Goal: Navigation & Orientation: Find specific page/section

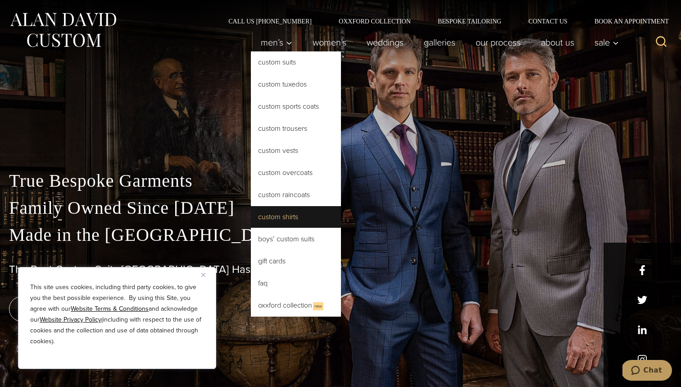
click at [275, 221] on link "Custom Shirts" at bounding box center [296, 217] width 90 height 22
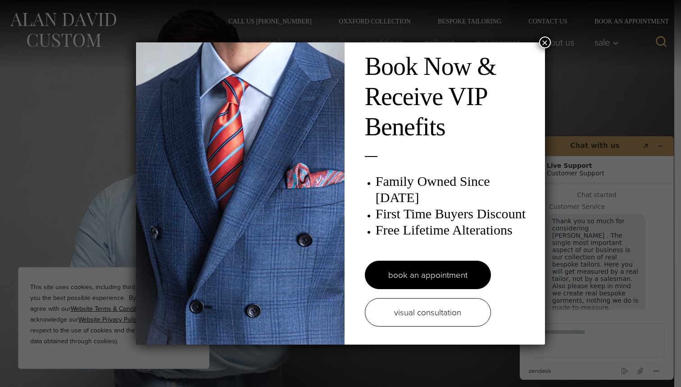
click at [545, 40] on button "×" at bounding box center [546, 43] width 12 height 12
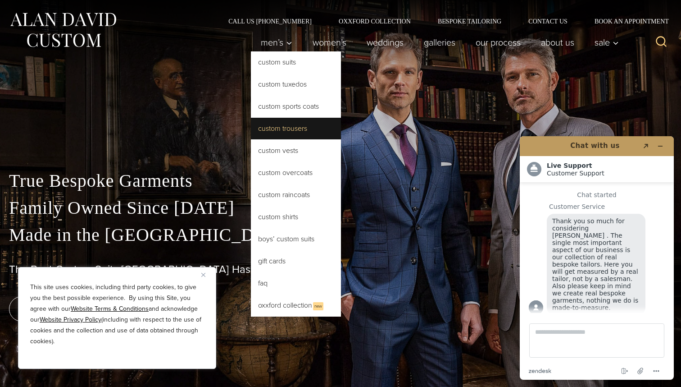
click at [282, 135] on link "Custom Trousers" at bounding box center [296, 129] width 90 height 22
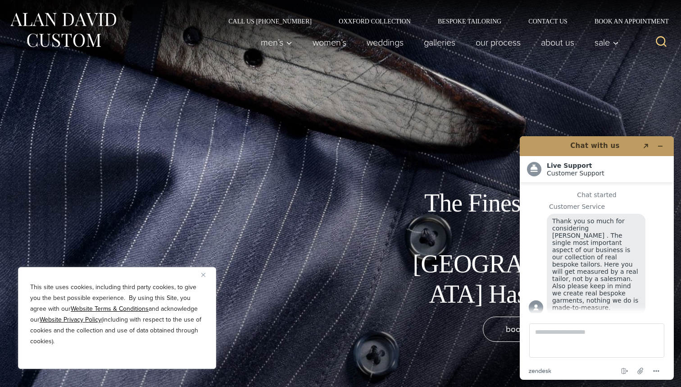
click at [400, 195] on div "The Finest Custom Trousers NYC Has to Offer book an appointment" at bounding box center [340, 193] width 681 height 387
click at [659, 144] on icon "Minimize widget" at bounding box center [661, 146] width 6 height 6
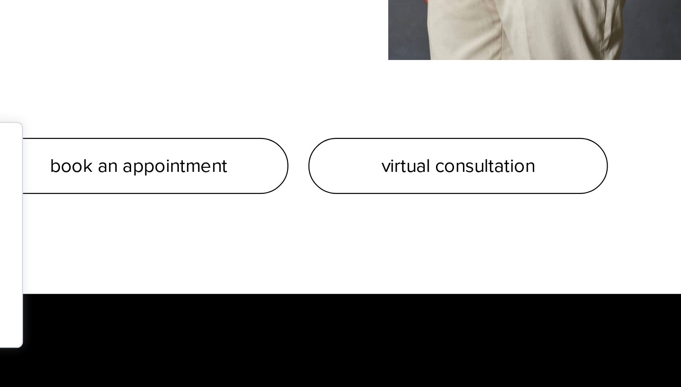
scroll to position [837, 0]
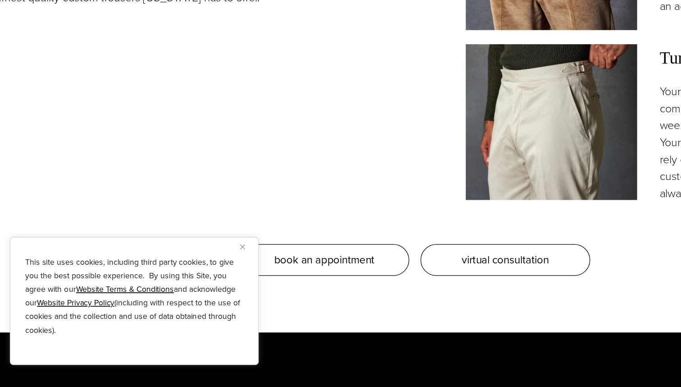
click at [202, 273] on img "Close" at bounding box center [203, 275] width 4 height 4
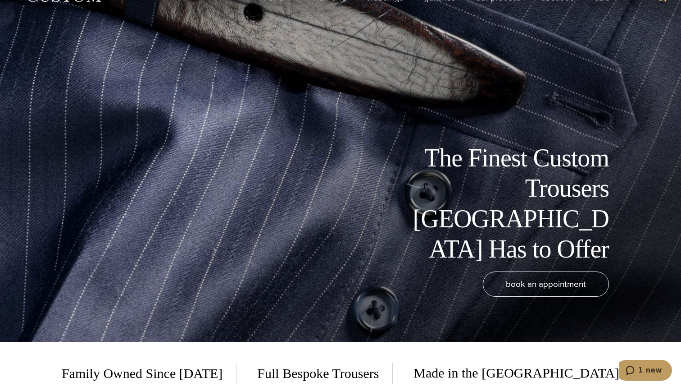
scroll to position [0, 0]
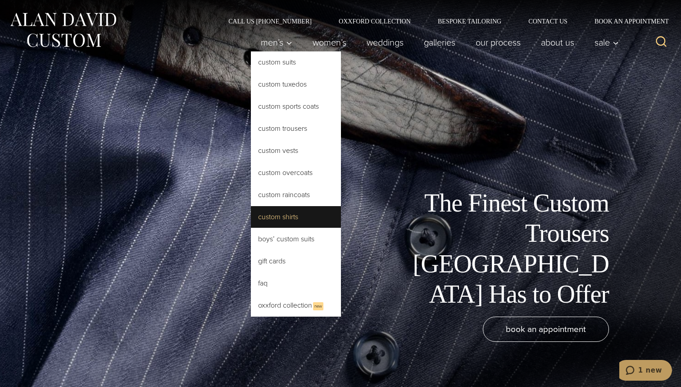
click at [276, 209] on link "Custom Shirts" at bounding box center [296, 217] width 90 height 22
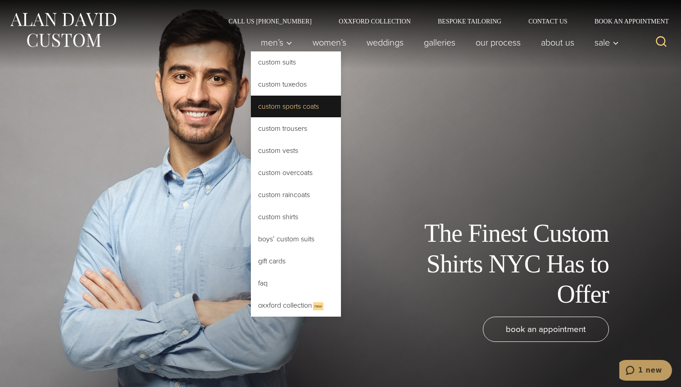
click at [272, 113] on link "Custom Sports Coats" at bounding box center [296, 107] width 90 height 22
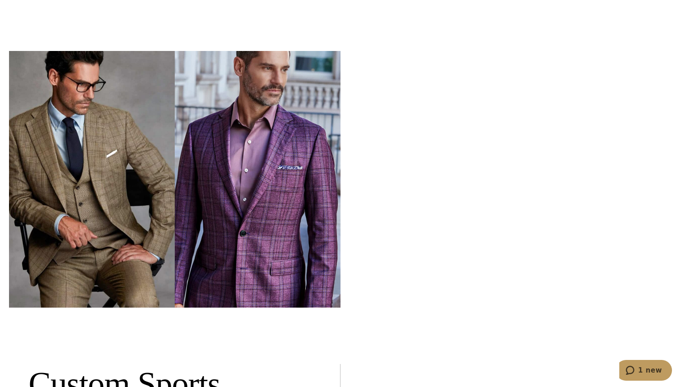
scroll to position [2856, 0]
